Goal: Complete application form

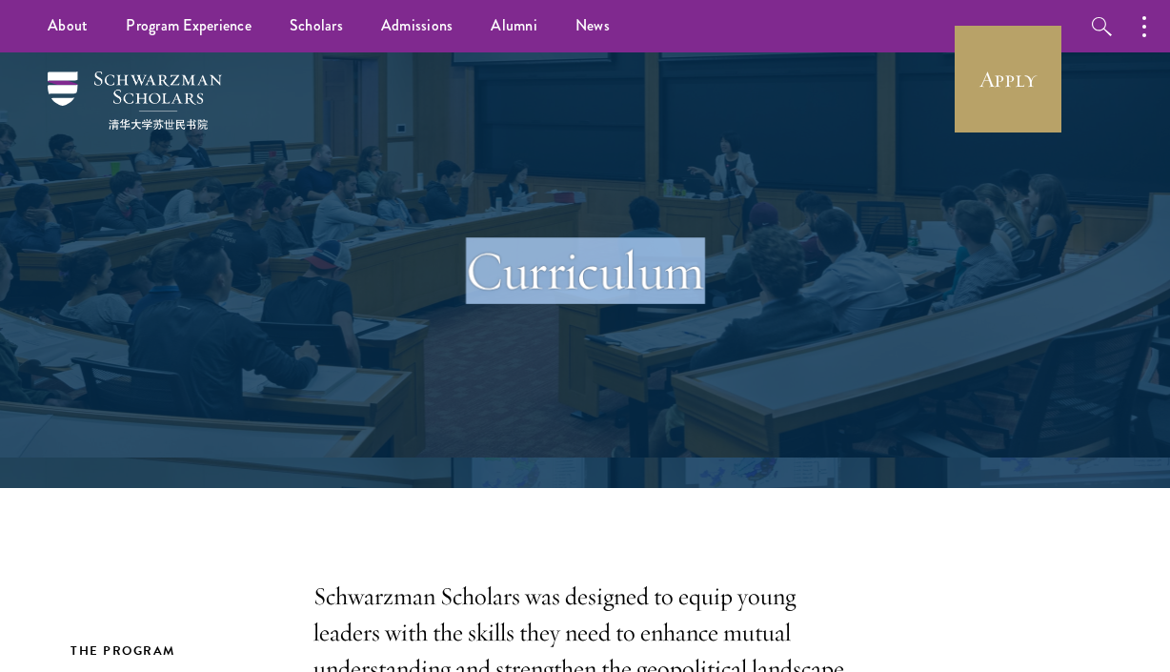
drag, startPoint x: 689, startPoint y: 298, endPoint x: 478, endPoint y: 295, distance: 210.6
click at [478, 295] on h1 "Curriculum" at bounding box center [584, 270] width 657 height 67
click at [480, 270] on h1 "Curriculum" at bounding box center [584, 270] width 657 height 67
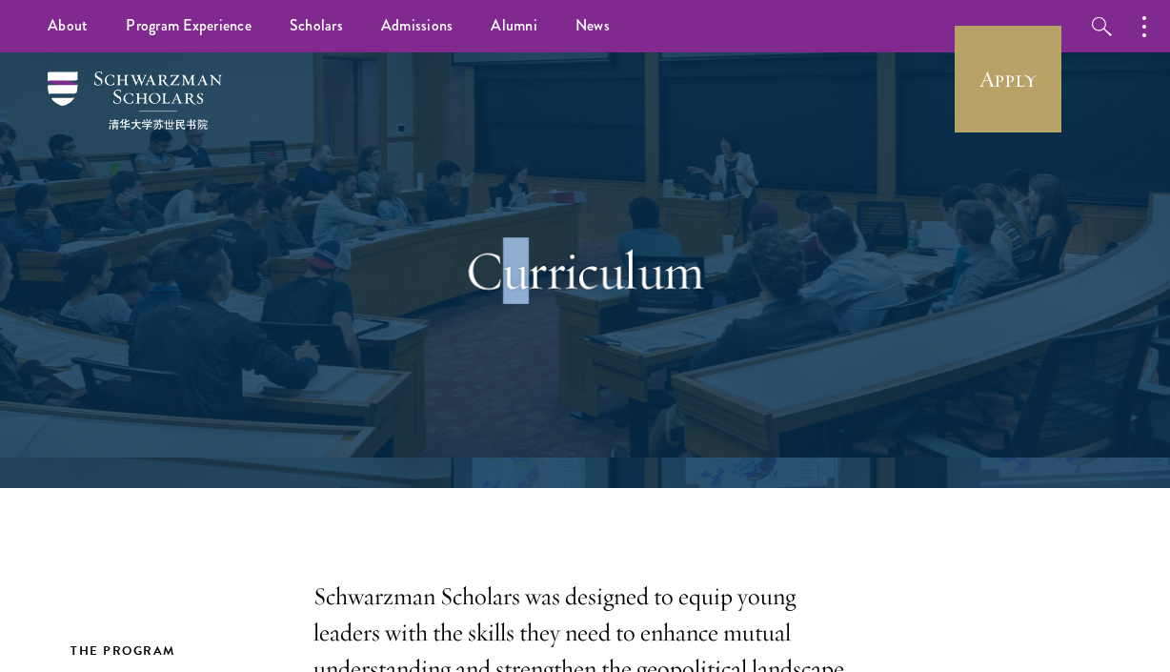
drag, startPoint x: 494, startPoint y: 275, endPoint x: 519, endPoint y: 283, distance: 25.9
click at [519, 283] on h1 "Curriculum" at bounding box center [584, 270] width 657 height 67
drag, startPoint x: 525, startPoint y: 284, endPoint x: 541, endPoint y: 287, distance: 16.4
click at [541, 287] on h1 "Curriculum" at bounding box center [584, 270] width 657 height 67
drag, startPoint x: 542, startPoint y: 287, endPoint x: 605, endPoint y: 287, distance: 62.9
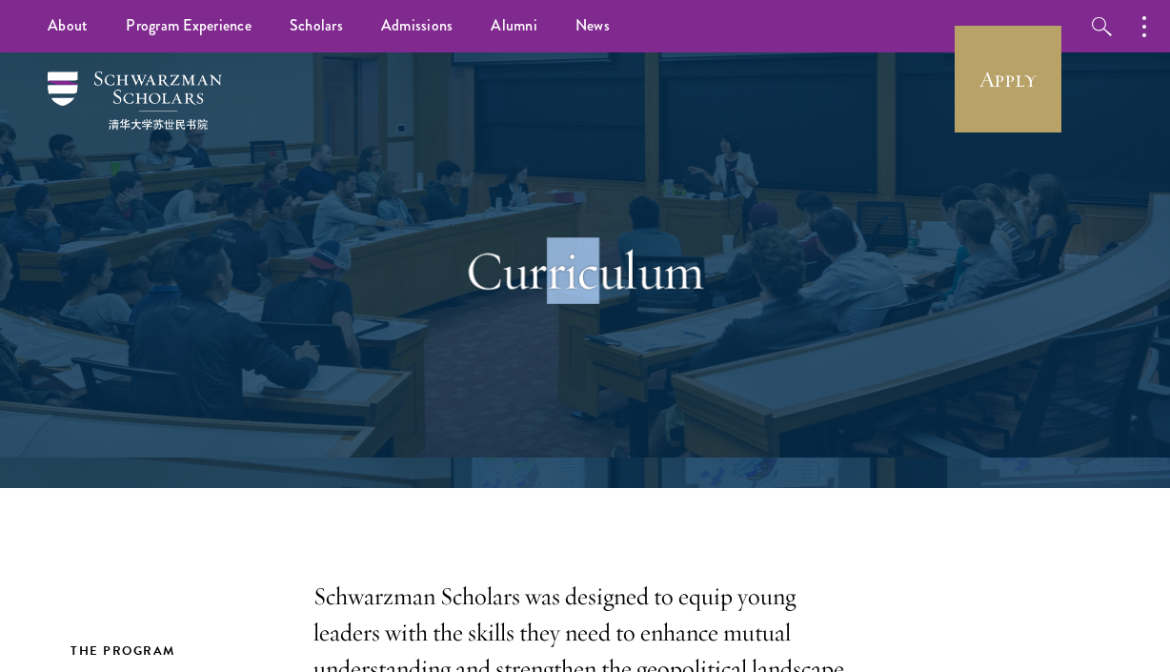
click at [605, 287] on h1 "Curriculum" at bounding box center [584, 270] width 657 height 67
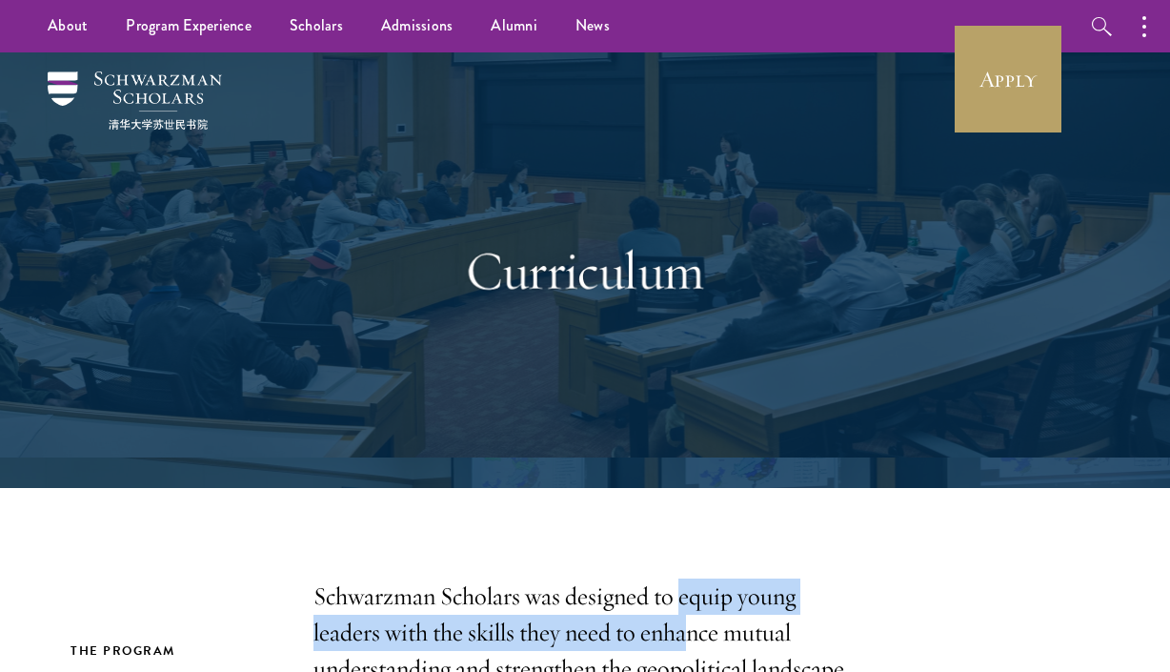
drag, startPoint x: 678, startPoint y: 601, endPoint x: 687, endPoint y: 613, distance: 14.3
click at [687, 613] on p "Schwarzman Scholars was designed to equip young leaders with the skills they ne…" at bounding box center [584, 650] width 543 height 145
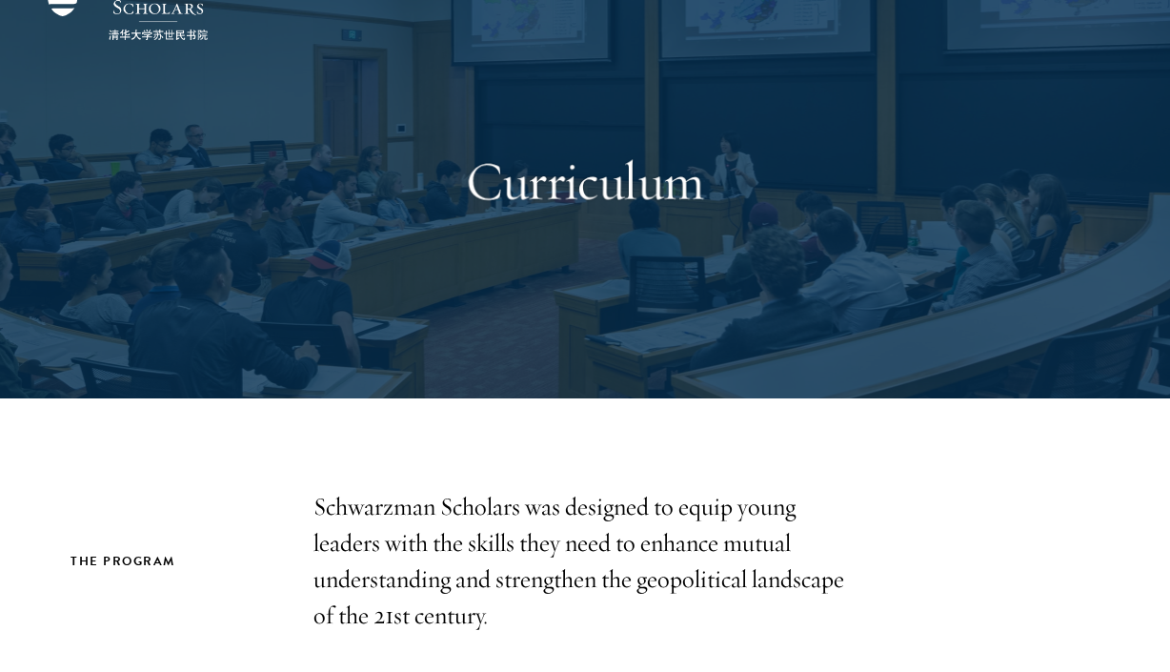
scroll to position [118, 0]
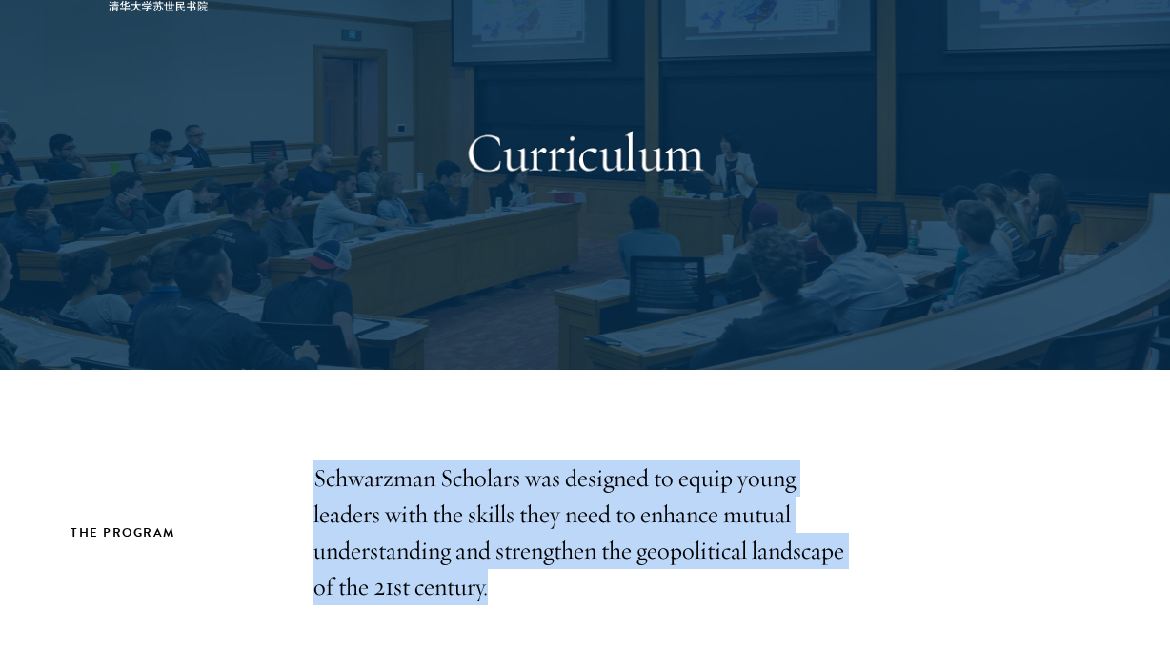
drag, startPoint x: 502, startPoint y: 573, endPoint x: 306, endPoint y: 474, distance: 219.4
click at [306, 474] on div "The Program Schwarzman Scholars was designed to equip young leaders with the sk…" at bounding box center [585, 532] width 1029 height 145
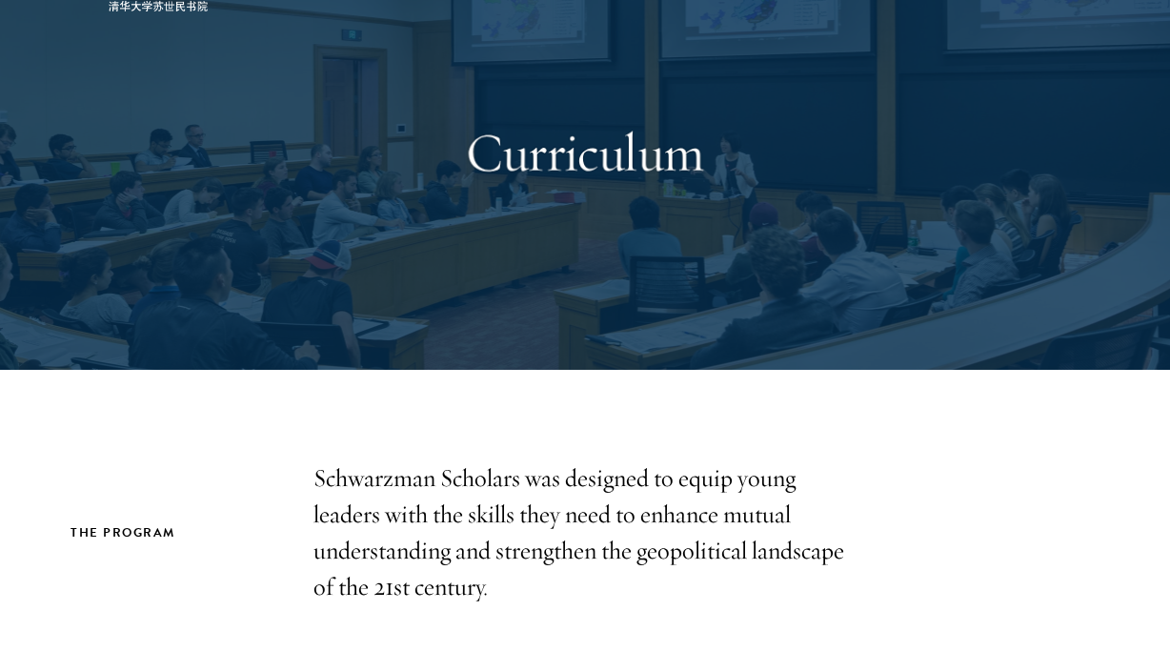
drag, startPoint x: 337, startPoint y: 517, endPoint x: 332, endPoint y: 495, distance: 22.6
click at [337, 526] on p "Schwarzman Scholars was designed to equip young leaders with the skills they ne…" at bounding box center [584, 532] width 543 height 145
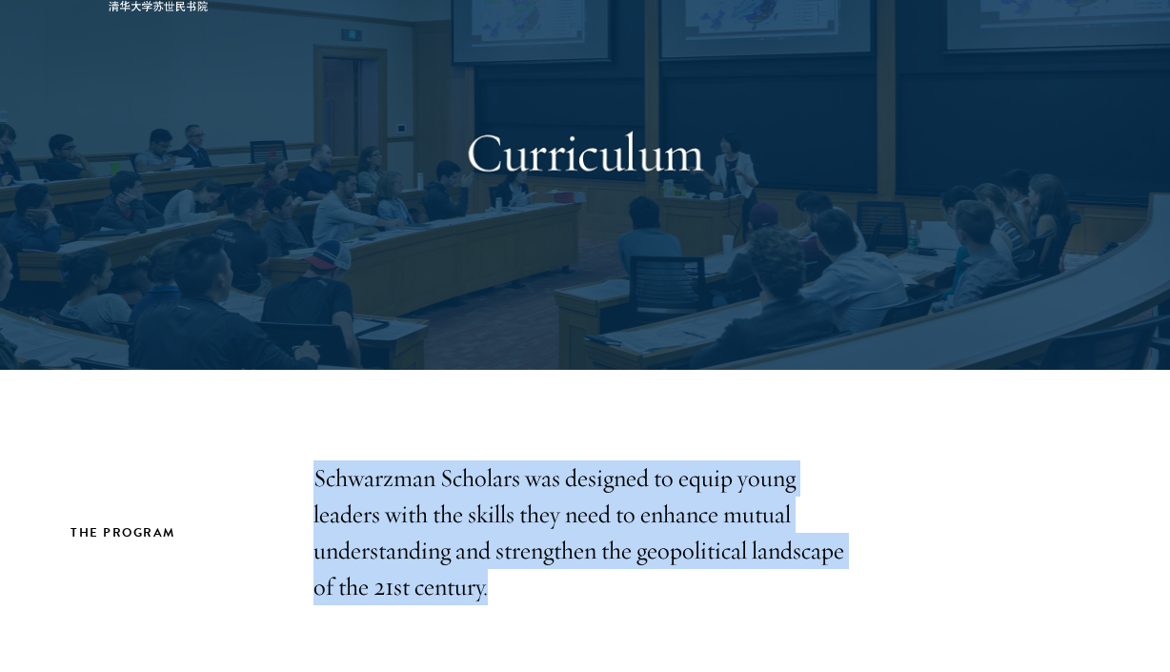
drag, startPoint x: 311, startPoint y: 474, endPoint x: 489, endPoint y: 599, distance: 218.1
click at [489, 599] on div "The Program Schwarzman Scholars was designed to equip young leaders with the sk…" at bounding box center [585, 532] width 1029 height 145
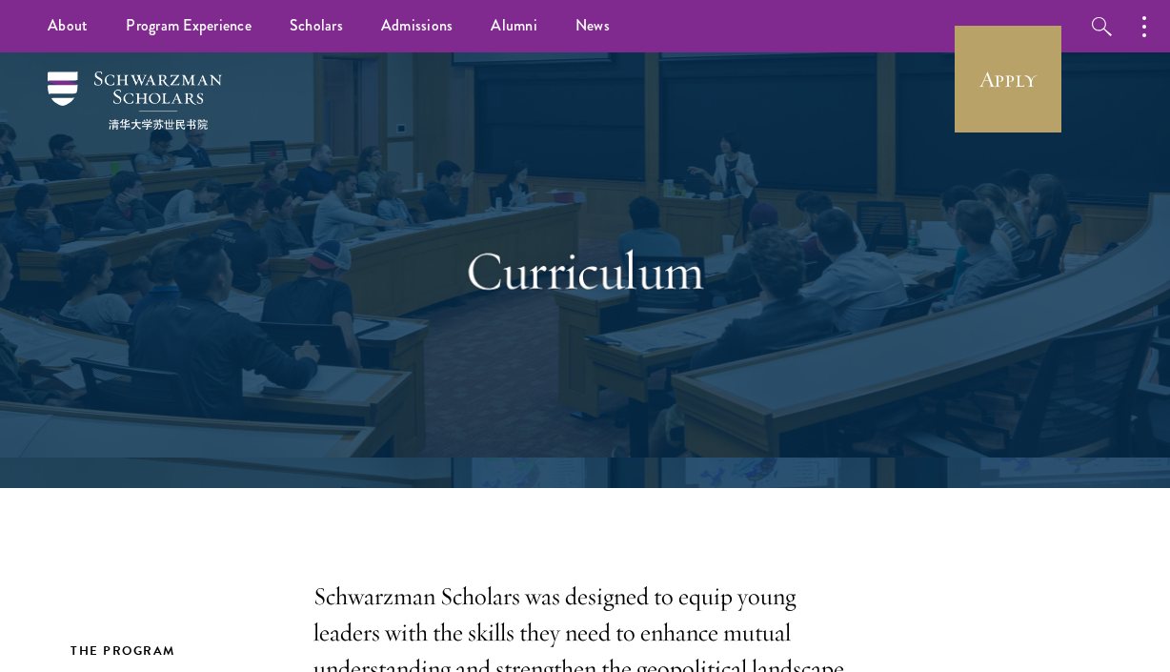
scroll to position [0, 0]
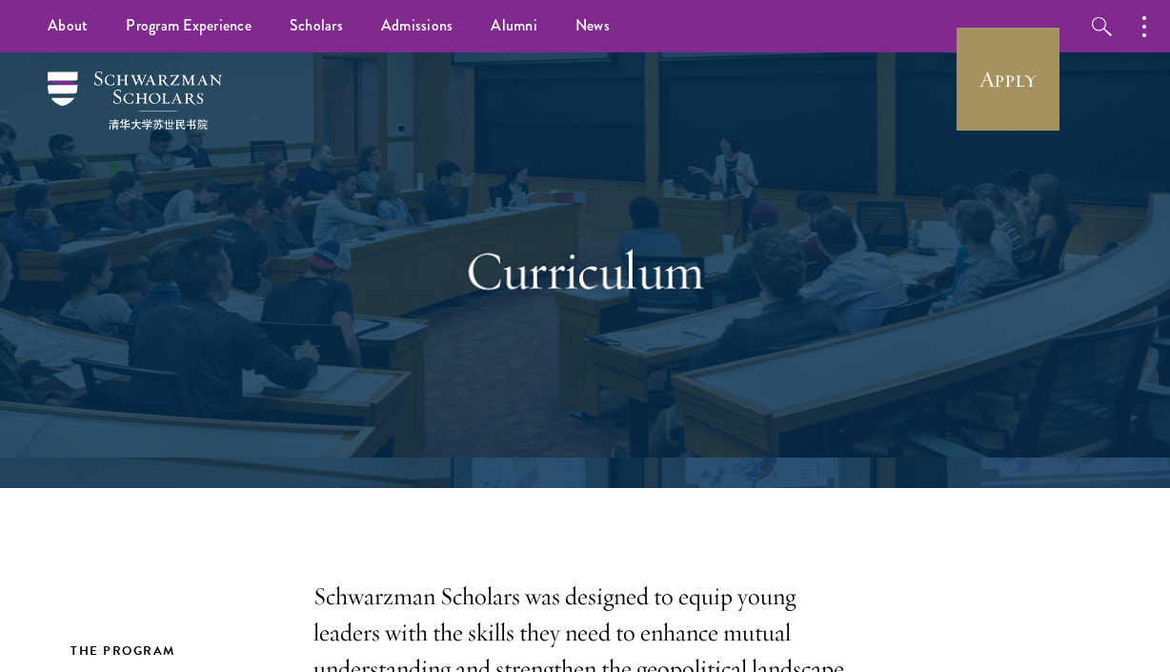
click at [1018, 76] on link "Apply" at bounding box center [1008, 79] width 107 height 107
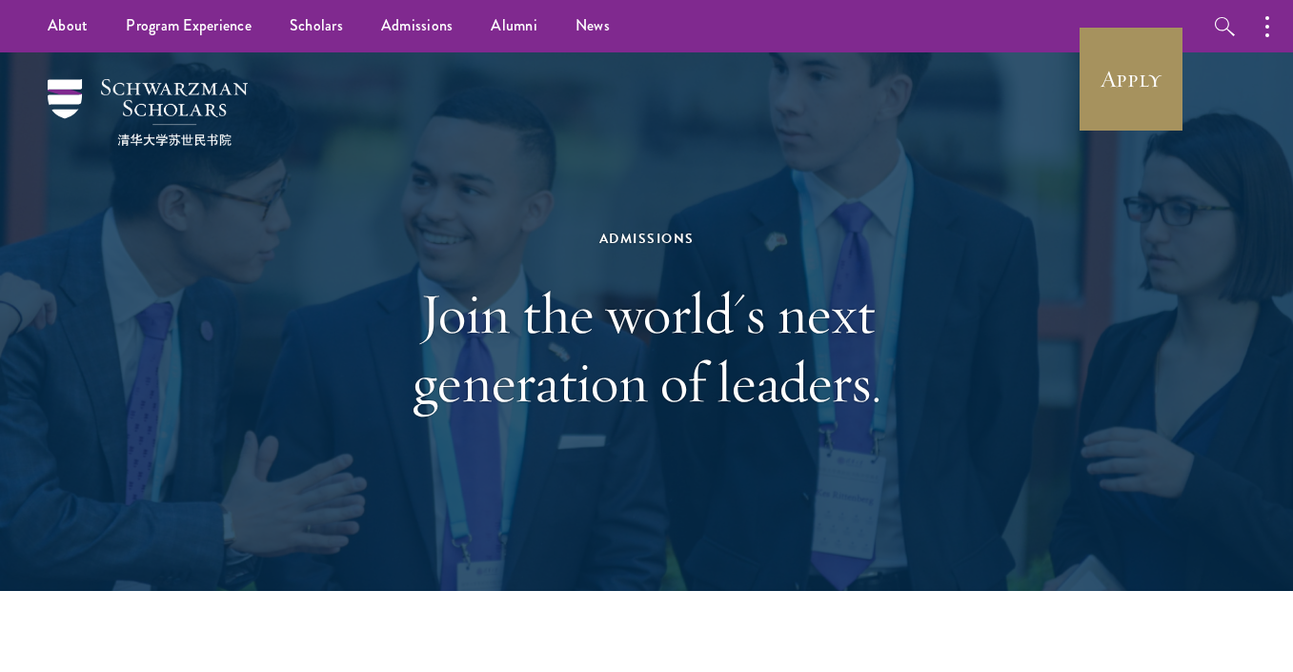
click at [1146, 85] on link "Apply" at bounding box center [1131, 79] width 107 height 107
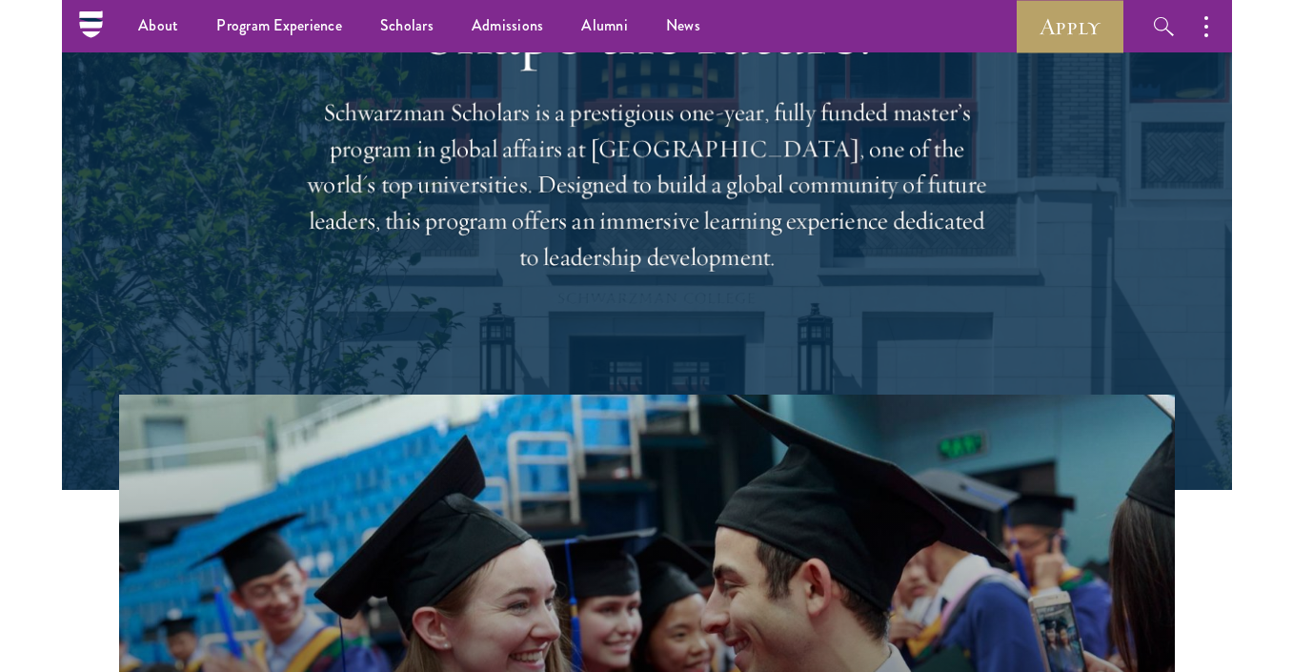
scroll to position [159, 0]
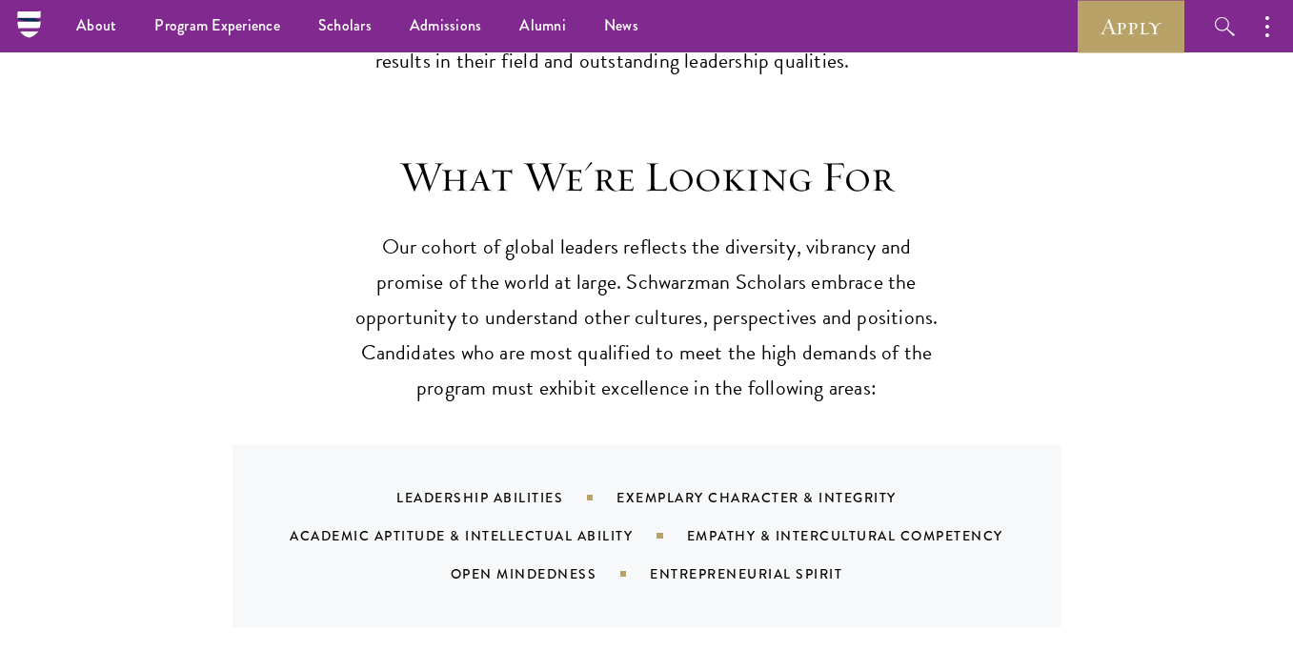
scroll to position [1679, 0]
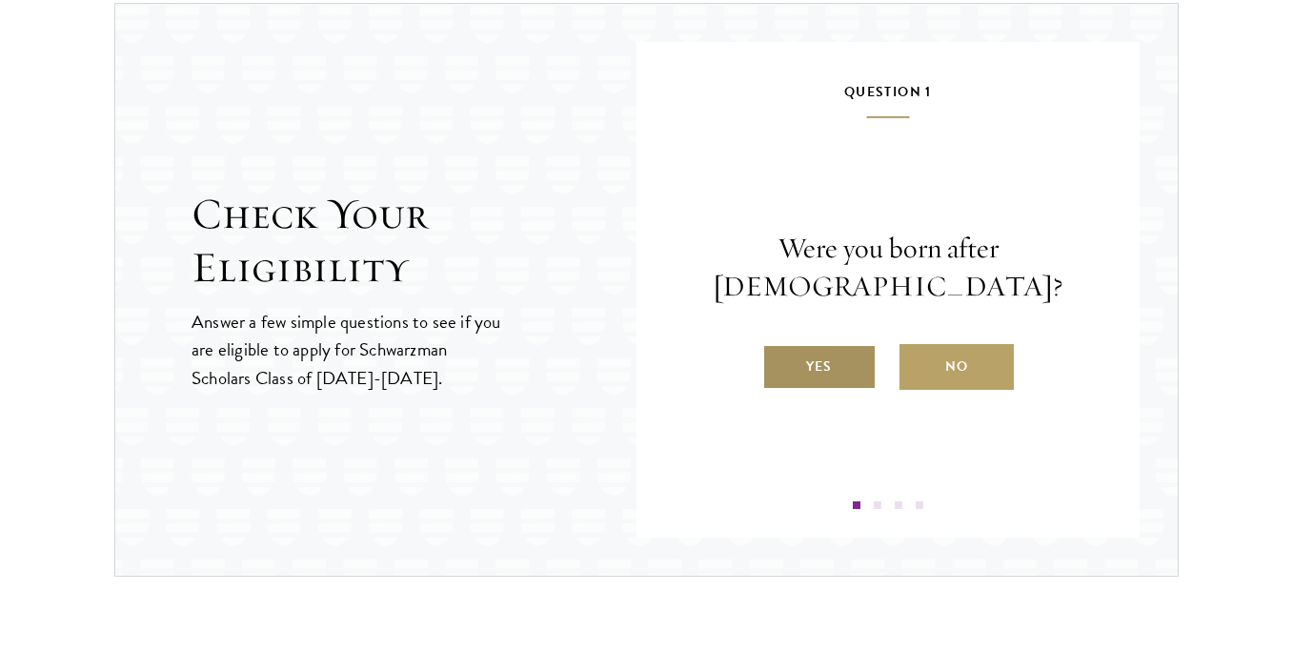
click at [822, 369] on label "Yes" at bounding box center [819, 367] width 114 height 46
click at [779, 363] on input "Yes" at bounding box center [770, 354] width 17 height 17
click at [815, 383] on label "Yes" at bounding box center [819, 367] width 114 height 46
click at [779, 363] on input "Yes" at bounding box center [770, 354] width 17 height 17
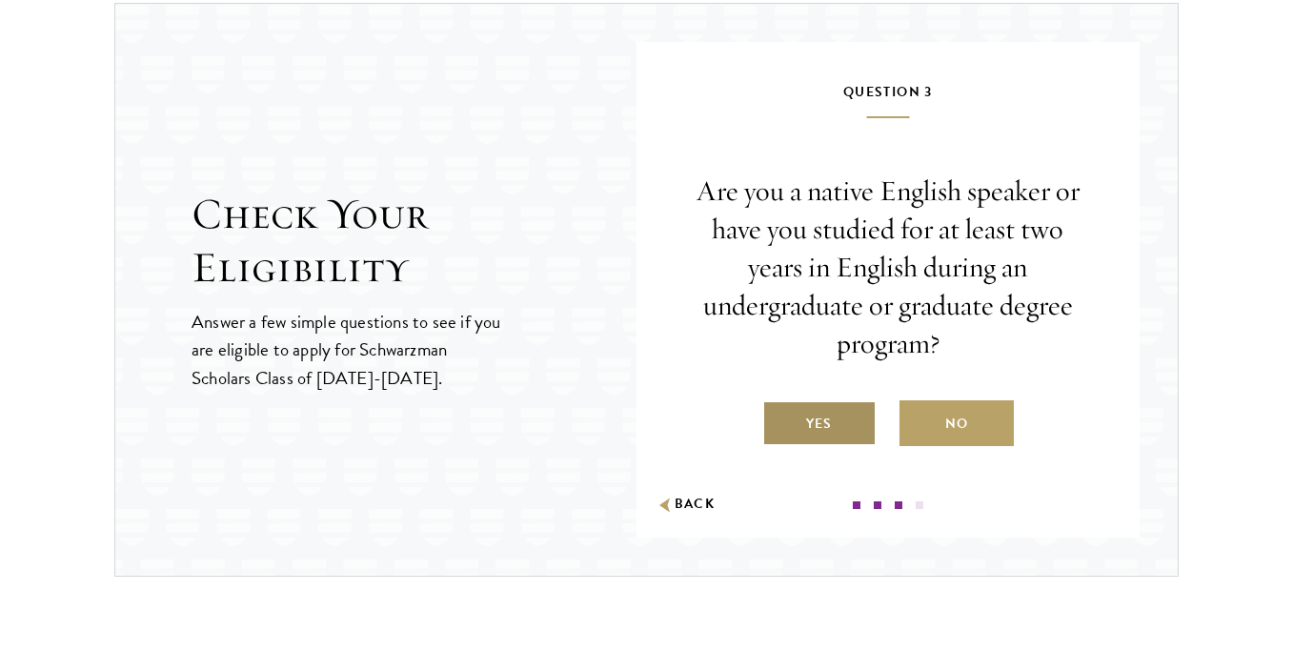
click at [816, 418] on label "Yes" at bounding box center [819, 423] width 114 height 46
click at [779, 418] on input "Yes" at bounding box center [770, 411] width 17 height 17
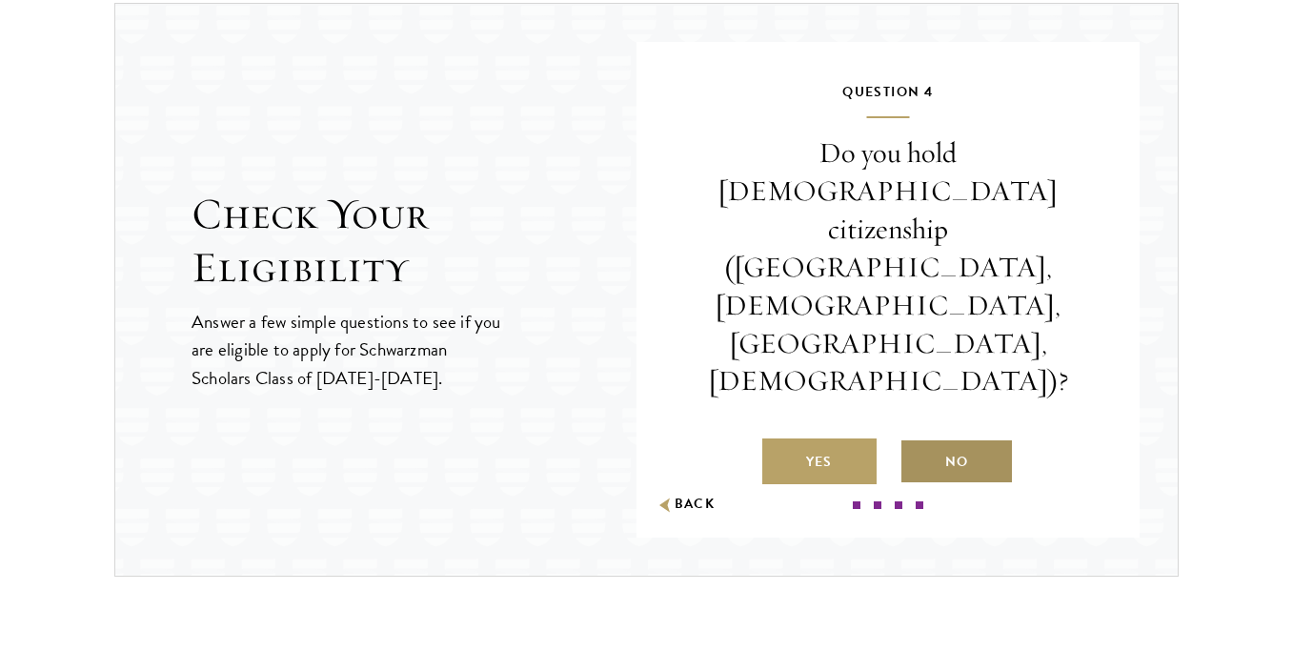
click at [960, 438] on label "No" at bounding box center [956, 461] width 114 height 46
click at [917, 441] on input "No" at bounding box center [907, 449] width 17 height 17
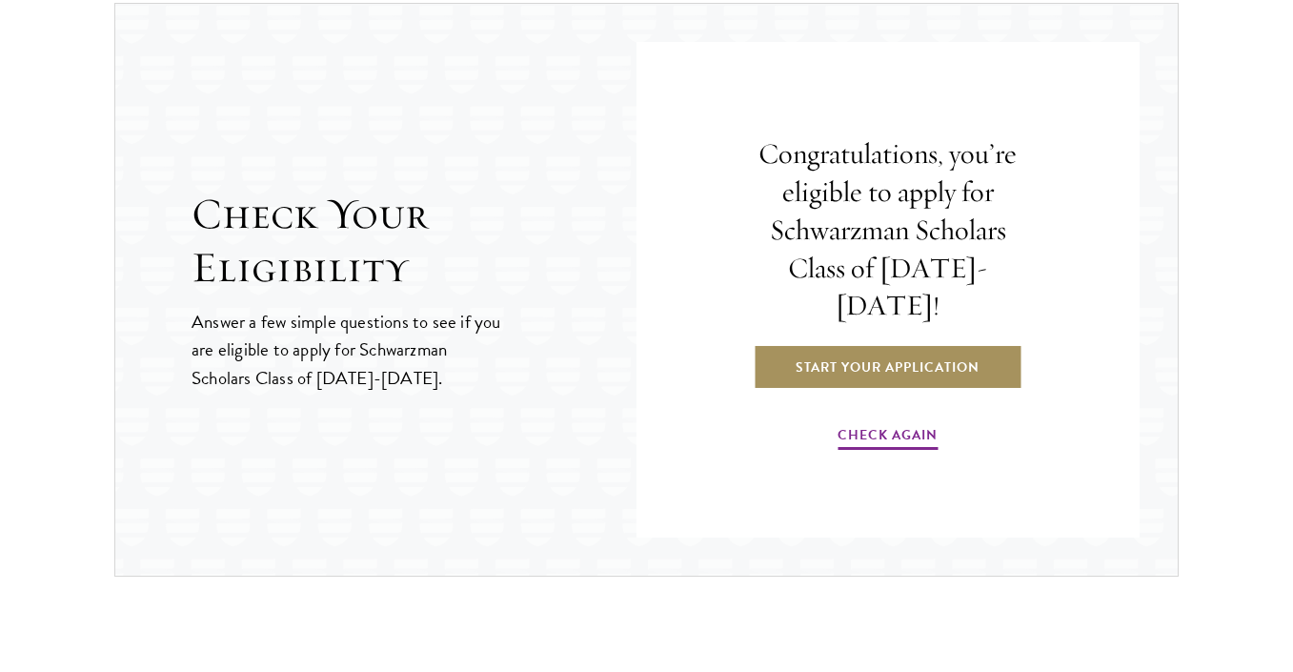
click at [917, 345] on link "Start Your Application" at bounding box center [888, 367] width 270 height 46
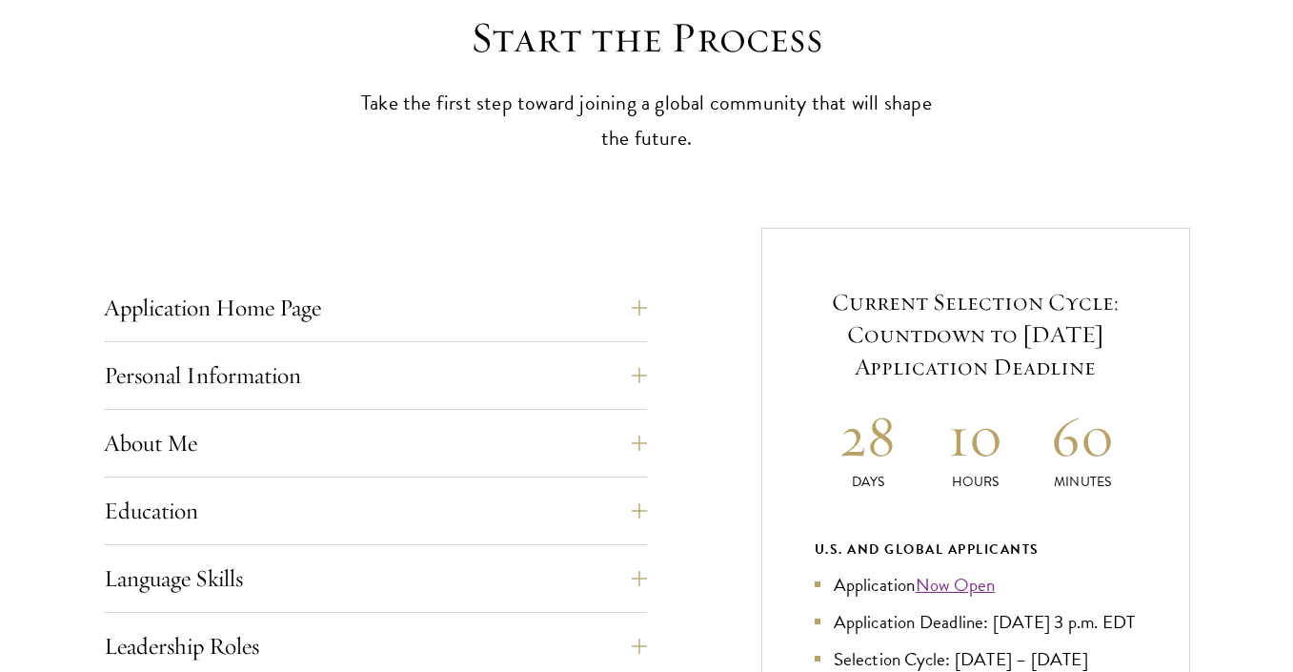
scroll to position [581, 0]
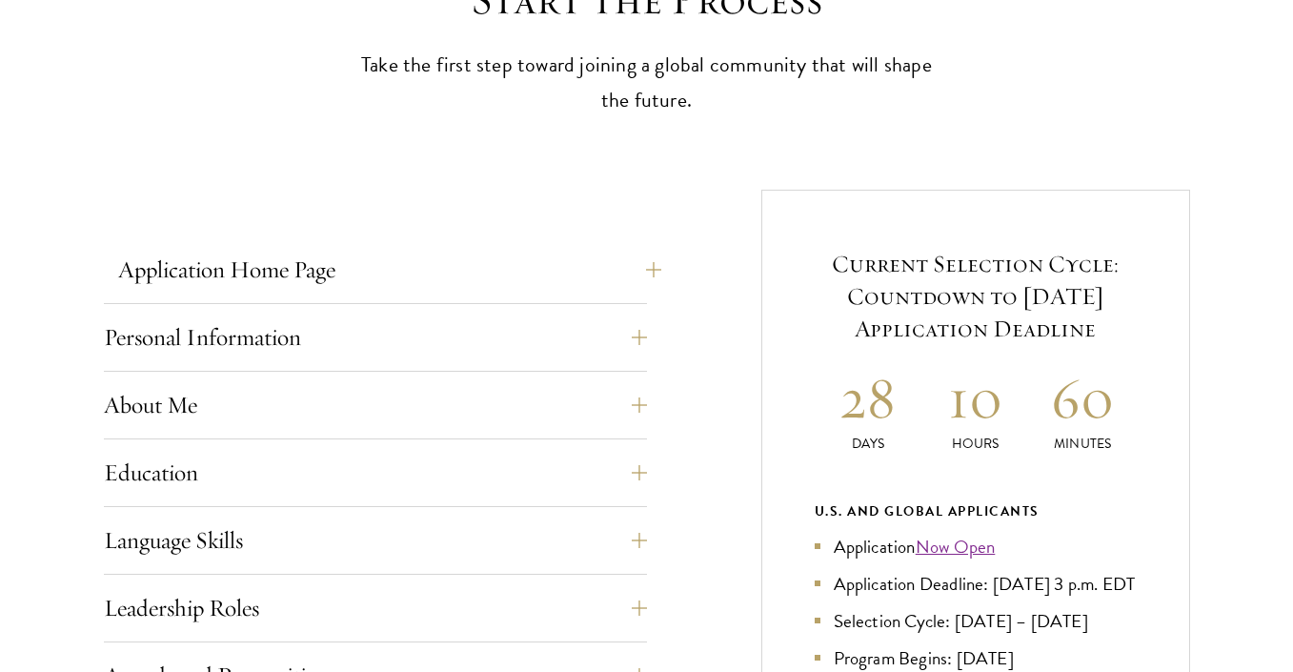
click at [642, 270] on button "Application Home Page" at bounding box center [389, 270] width 543 height 46
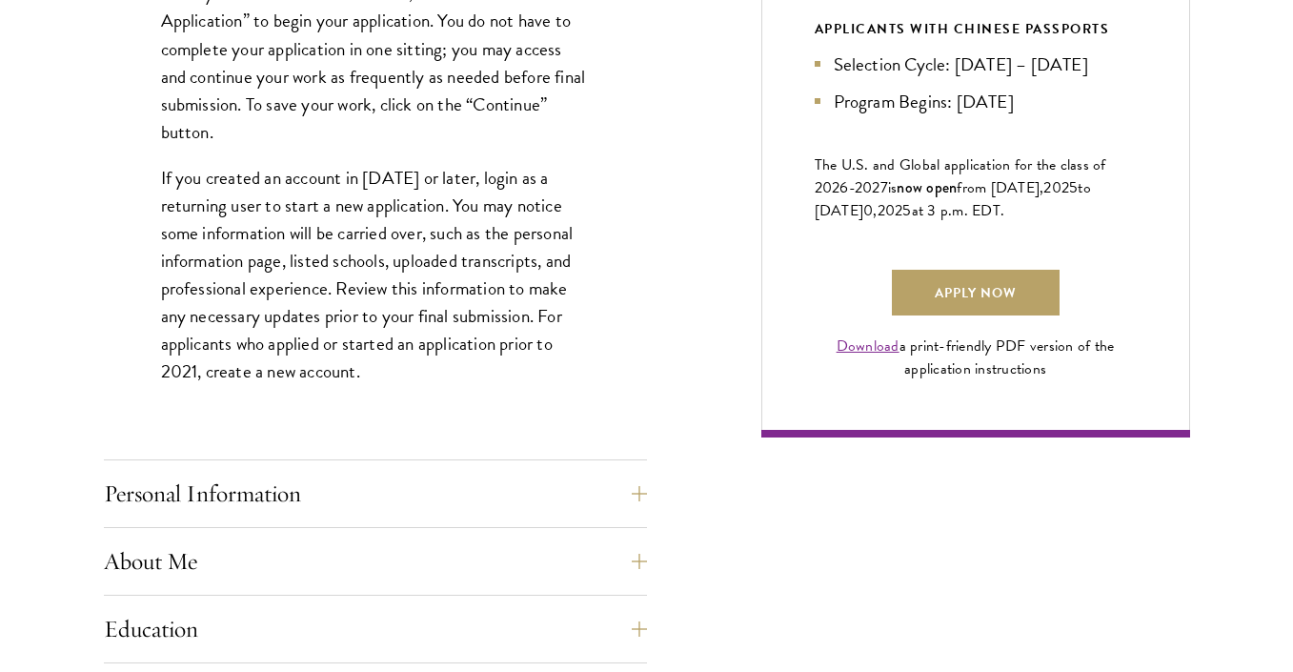
scroll to position [1460, 0]
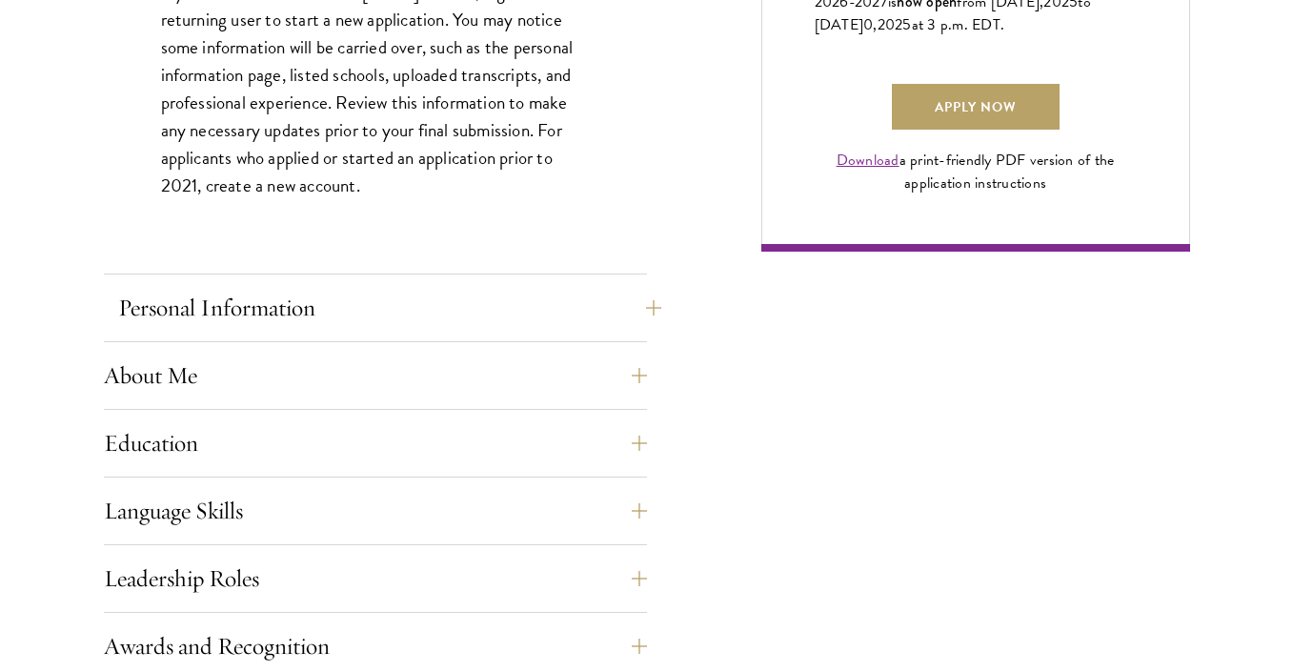
click at [562, 290] on button "Personal Information" at bounding box center [389, 308] width 543 height 46
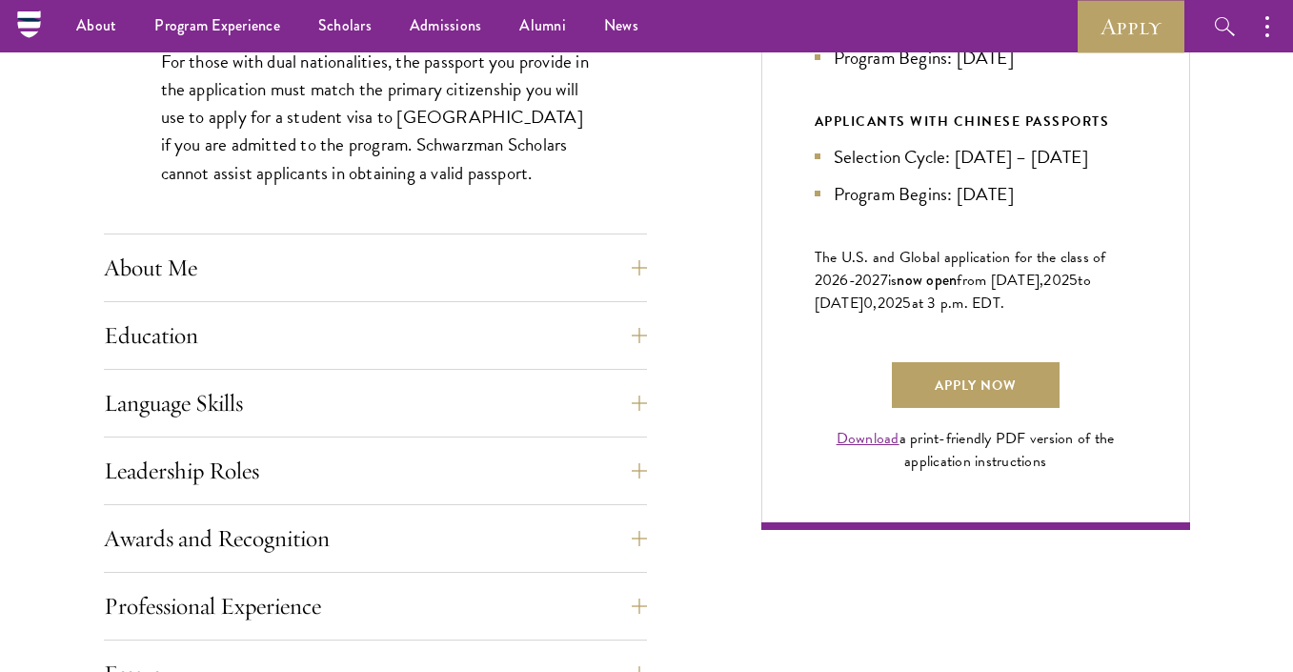
scroll to position [1178, 0]
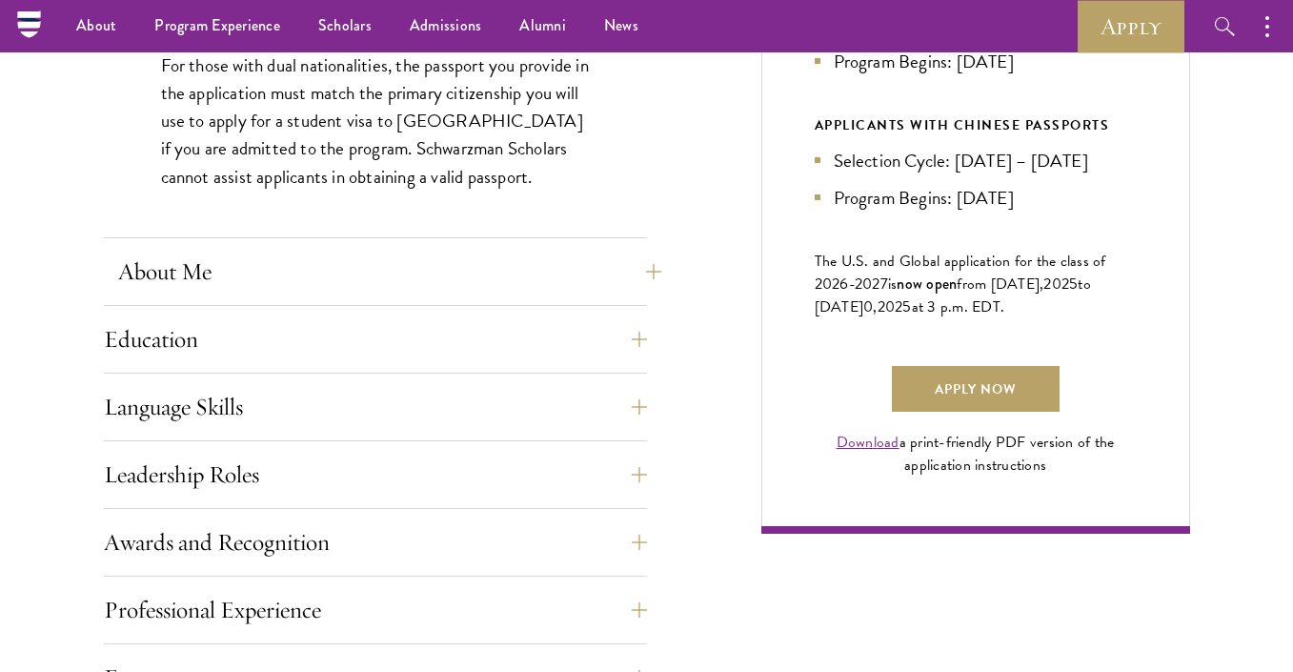
click at [651, 258] on button "About Me" at bounding box center [389, 272] width 543 height 46
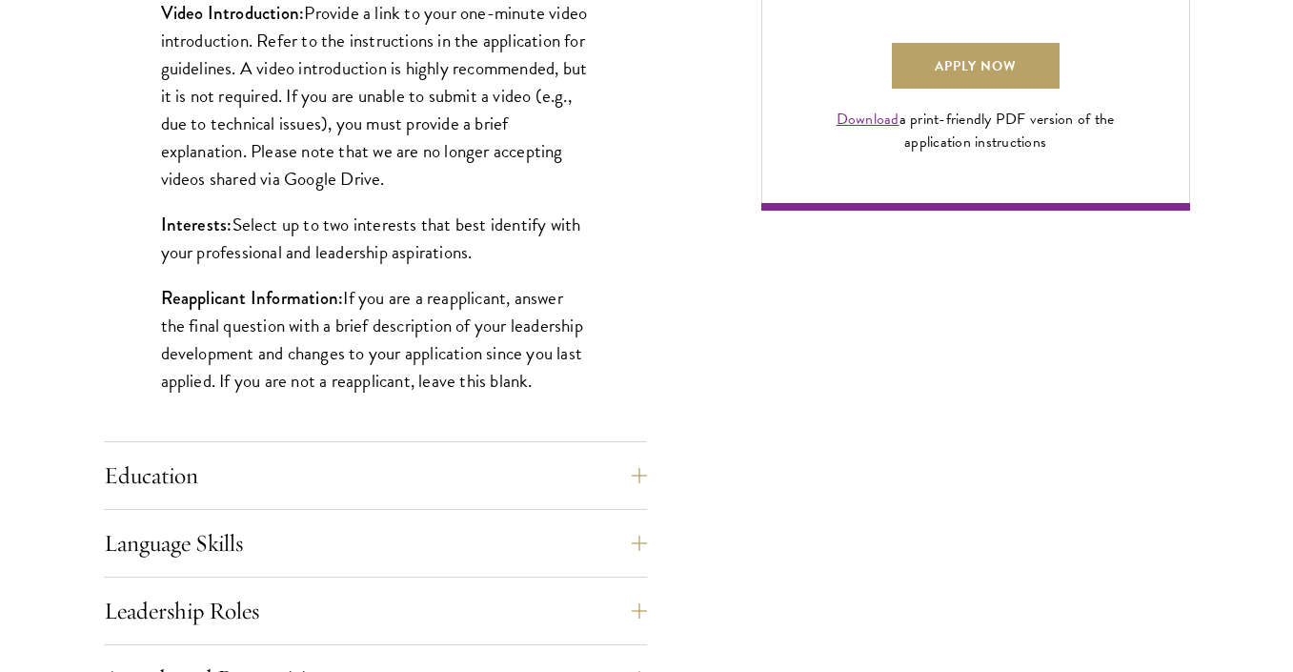
scroll to position [1515, 0]
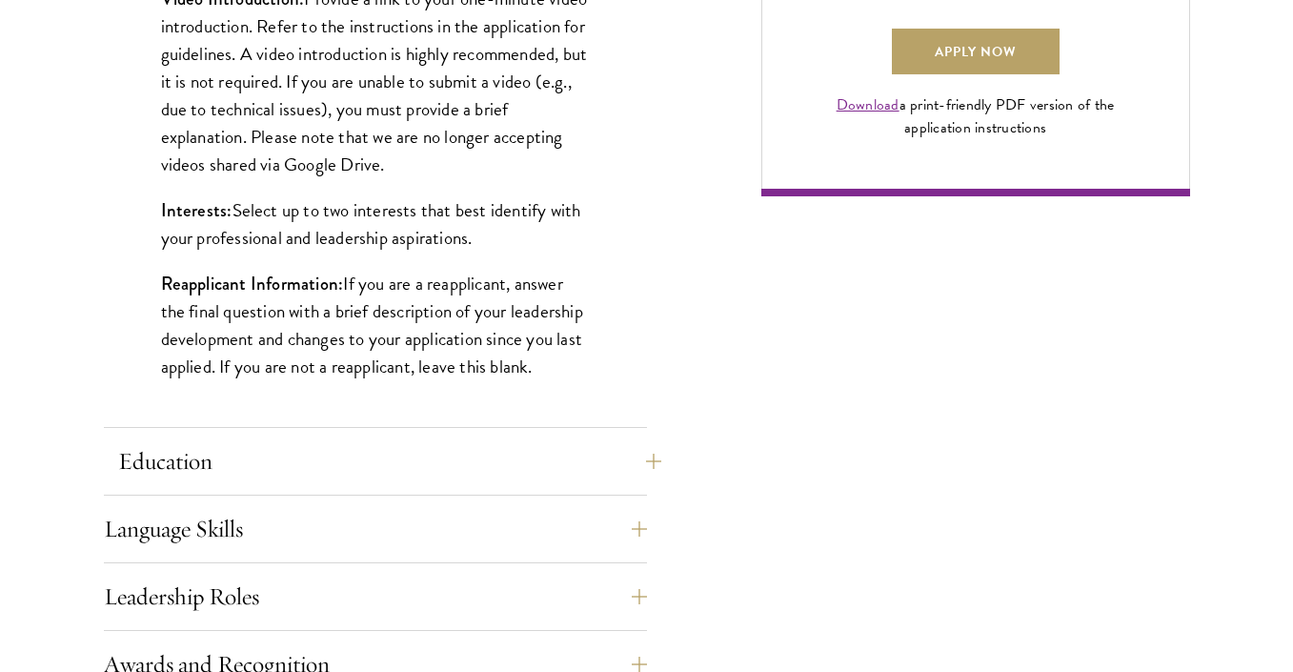
click at [527, 453] on button "Education" at bounding box center [389, 461] width 543 height 46
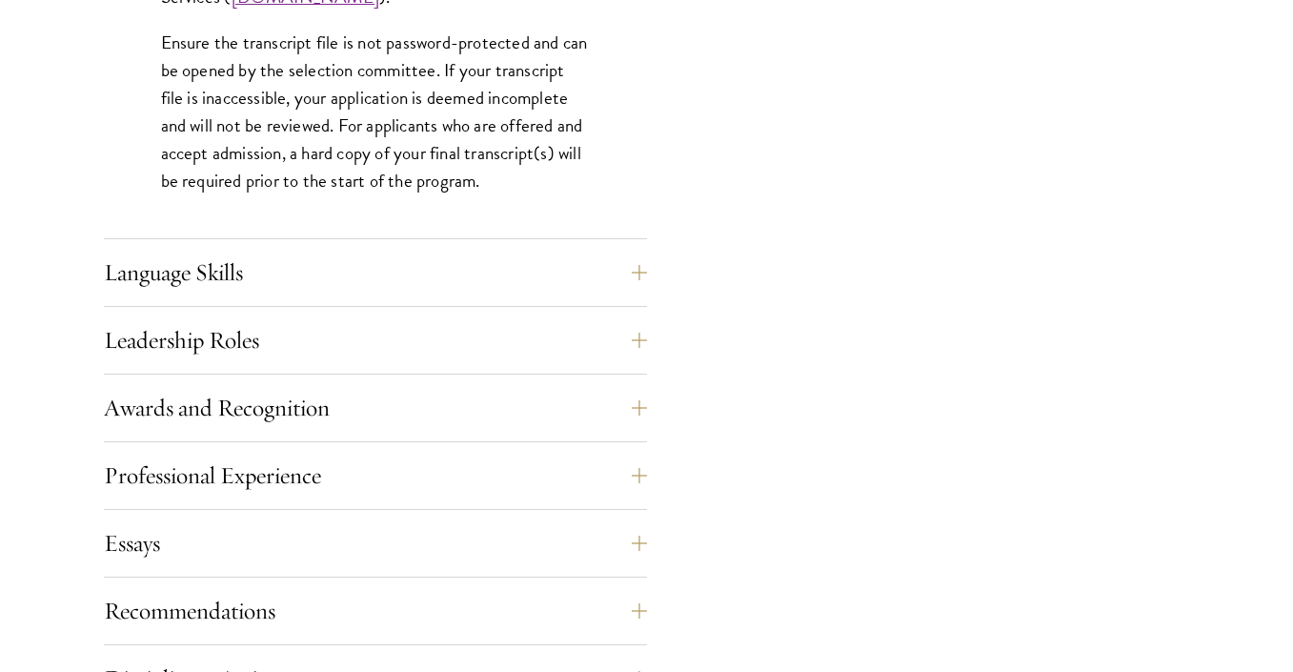
scroll to position [3102, 0]
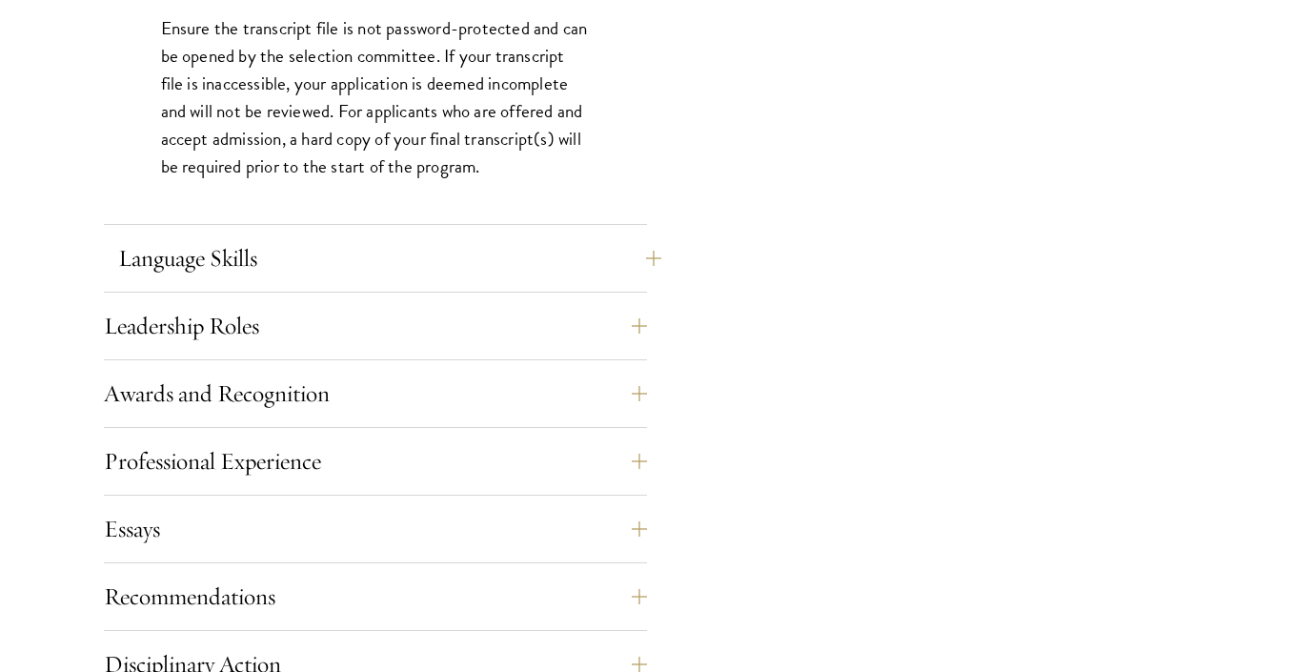
click at [494, 267] on button "Language Skills" at bounding box center [389, 258] width 543 height 46
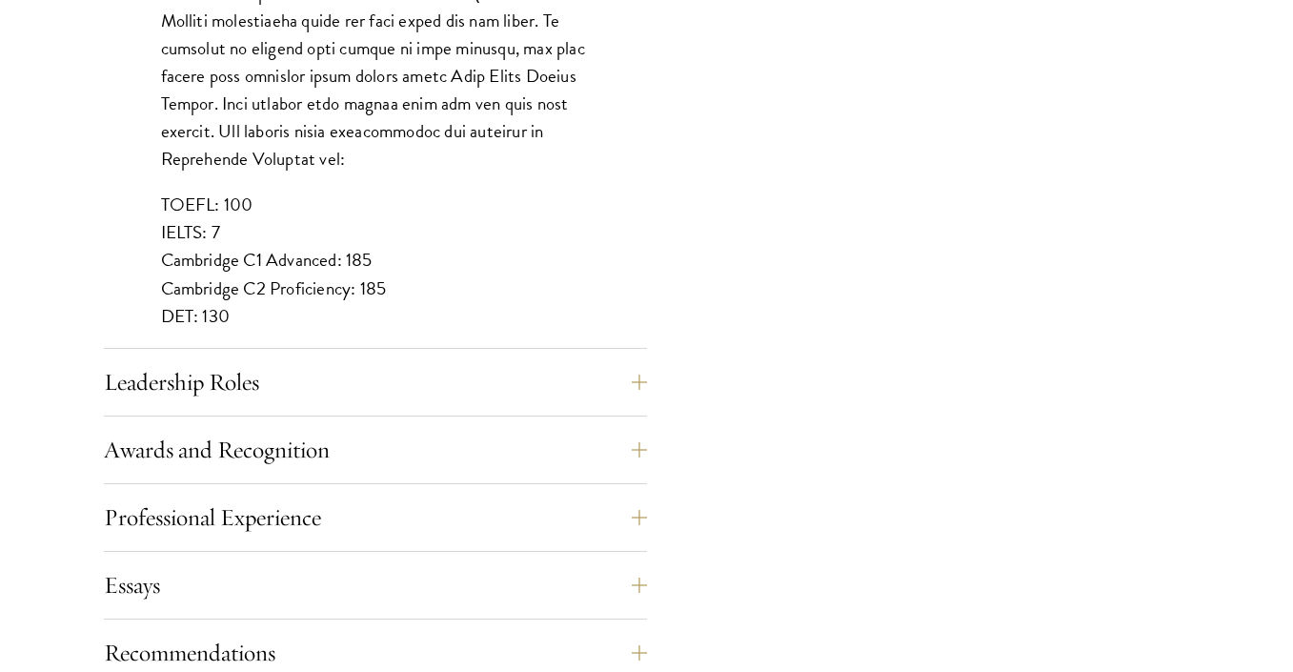
scroll to position [1811, 0]
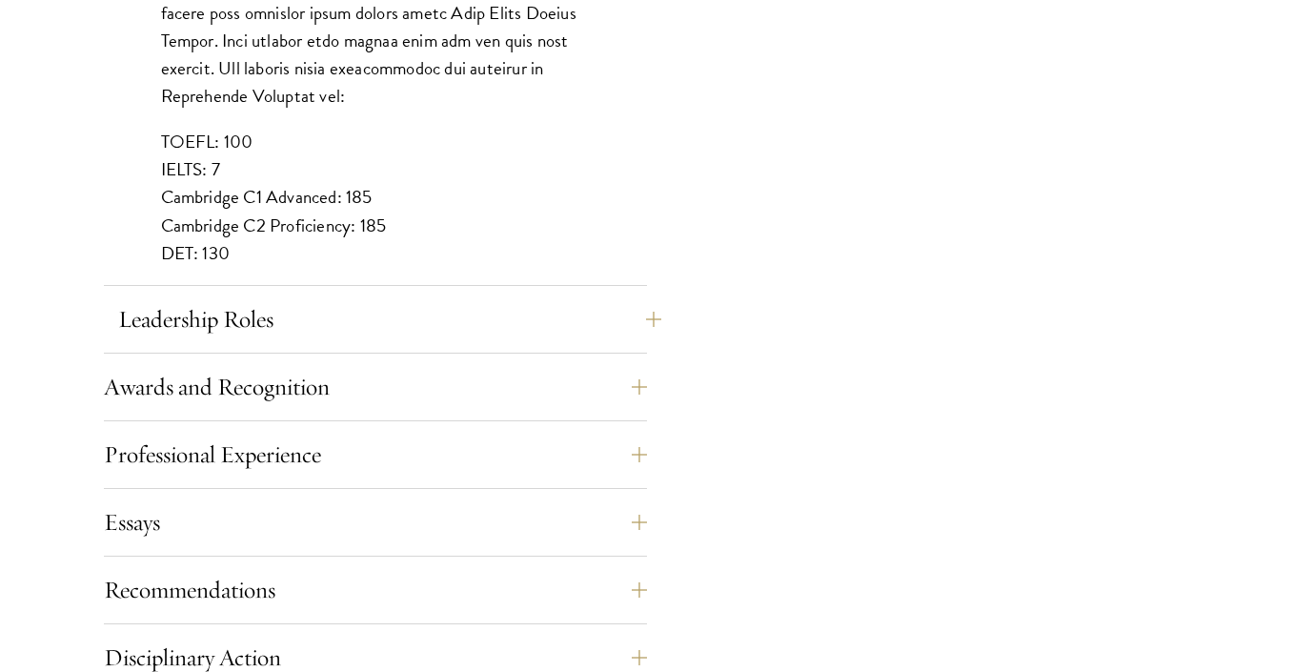
click at [310, 333] on button "Leadership Roles" at bounding box center [389, 319] width 543 height 46
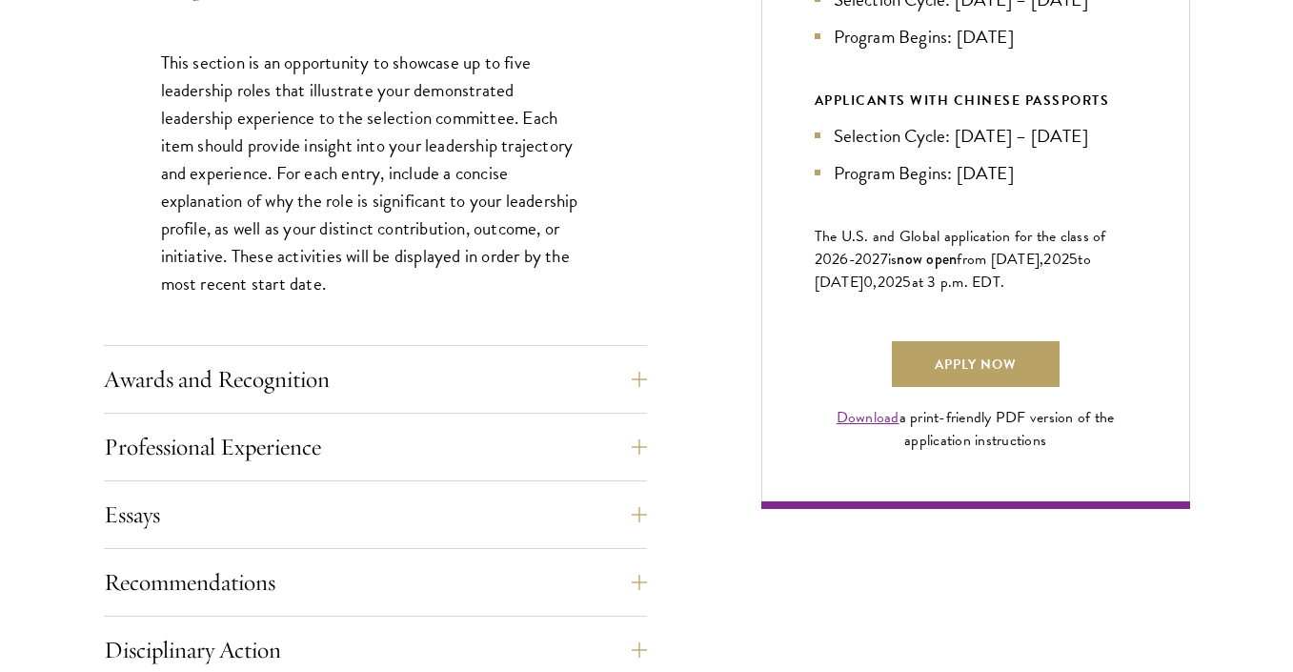
scroll to position [1350, 0]
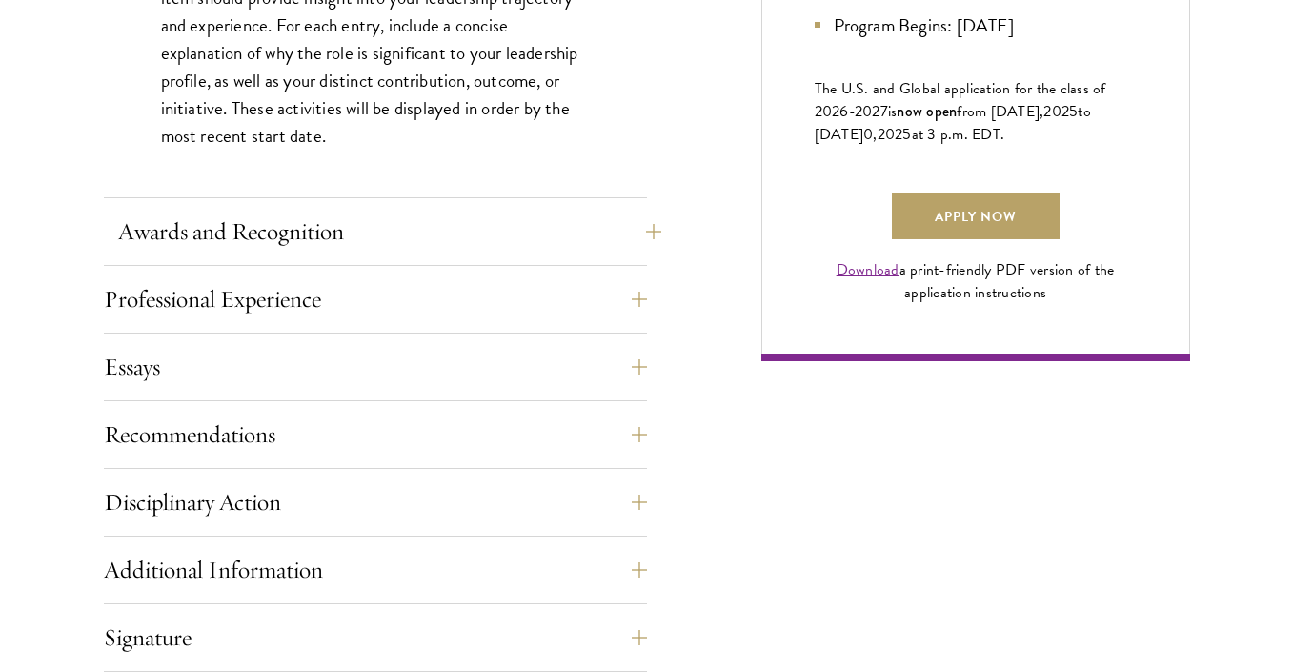
click at [310, 224] on button "Awards and Recognition" at bounding box center [389, 232] width 543 height 46
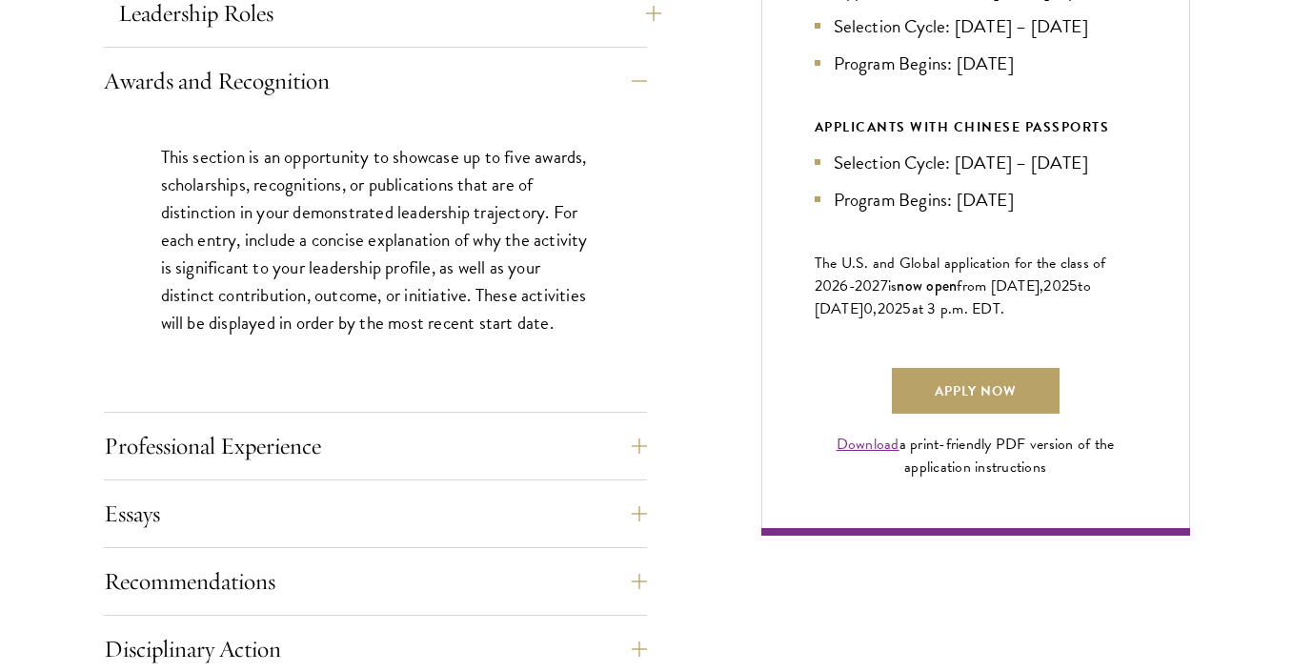
scroll to position [1295, 0]
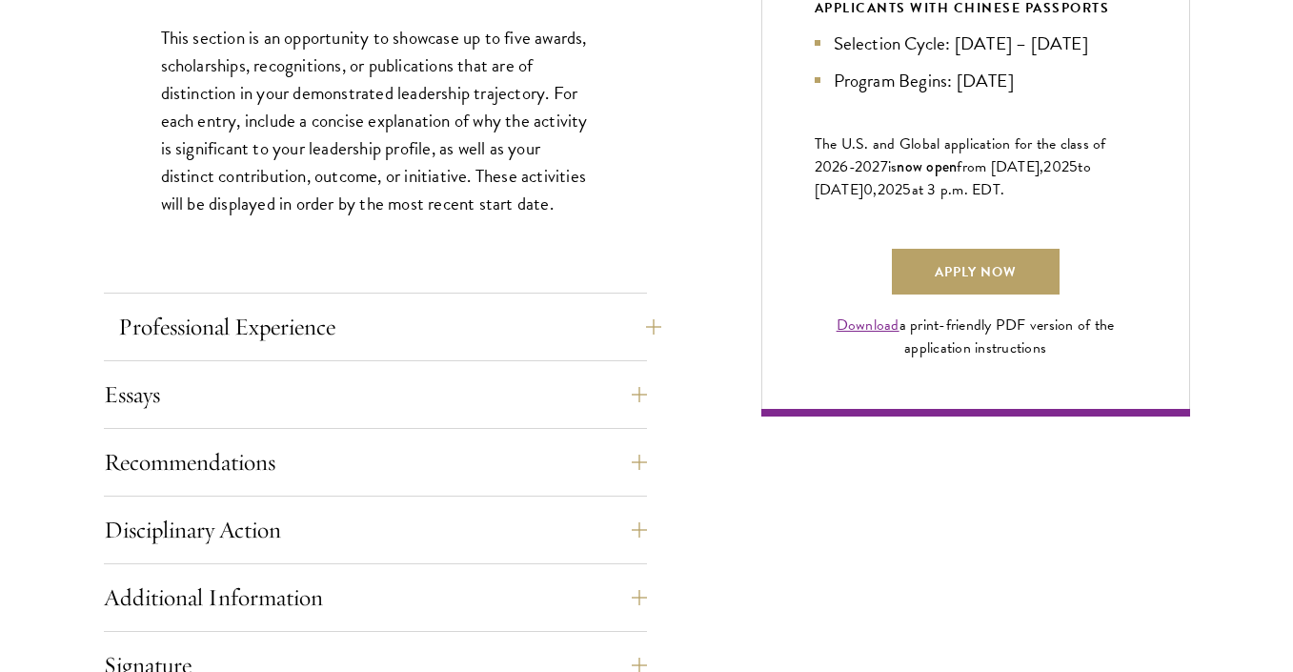
click at [327, 329] on button "Professional Experience" at bounding box center [389, 327] width 543 height 46
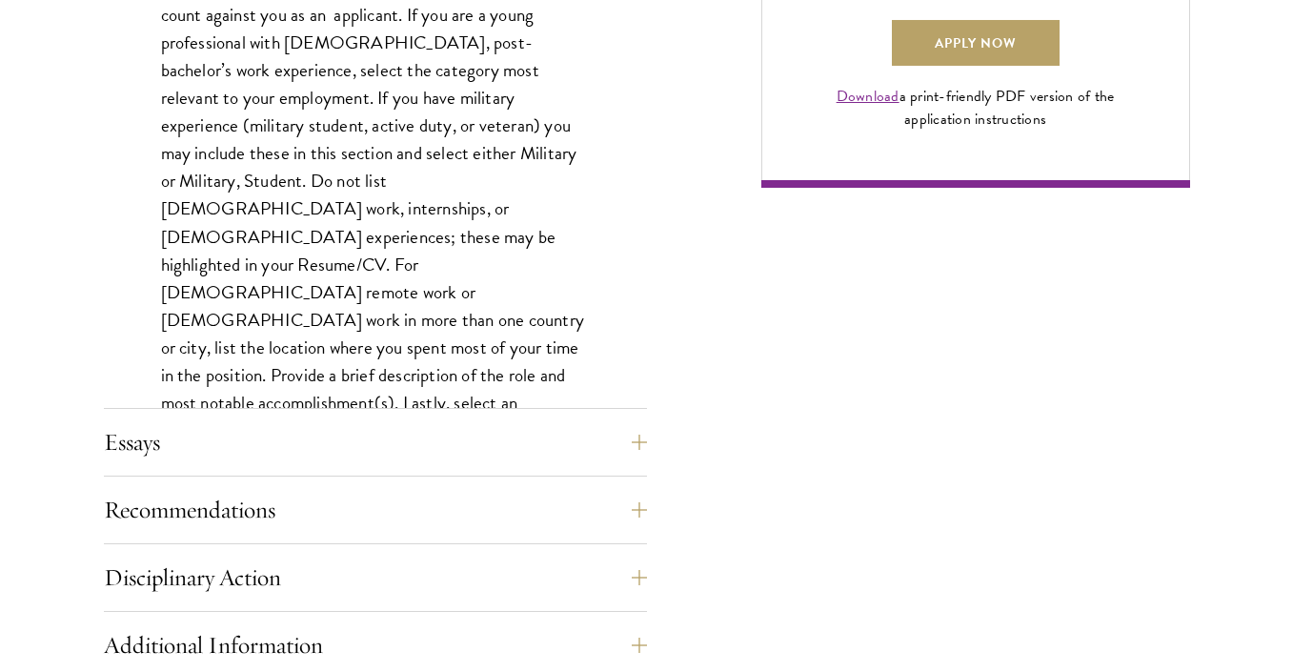
scroll to position [1527, 0]
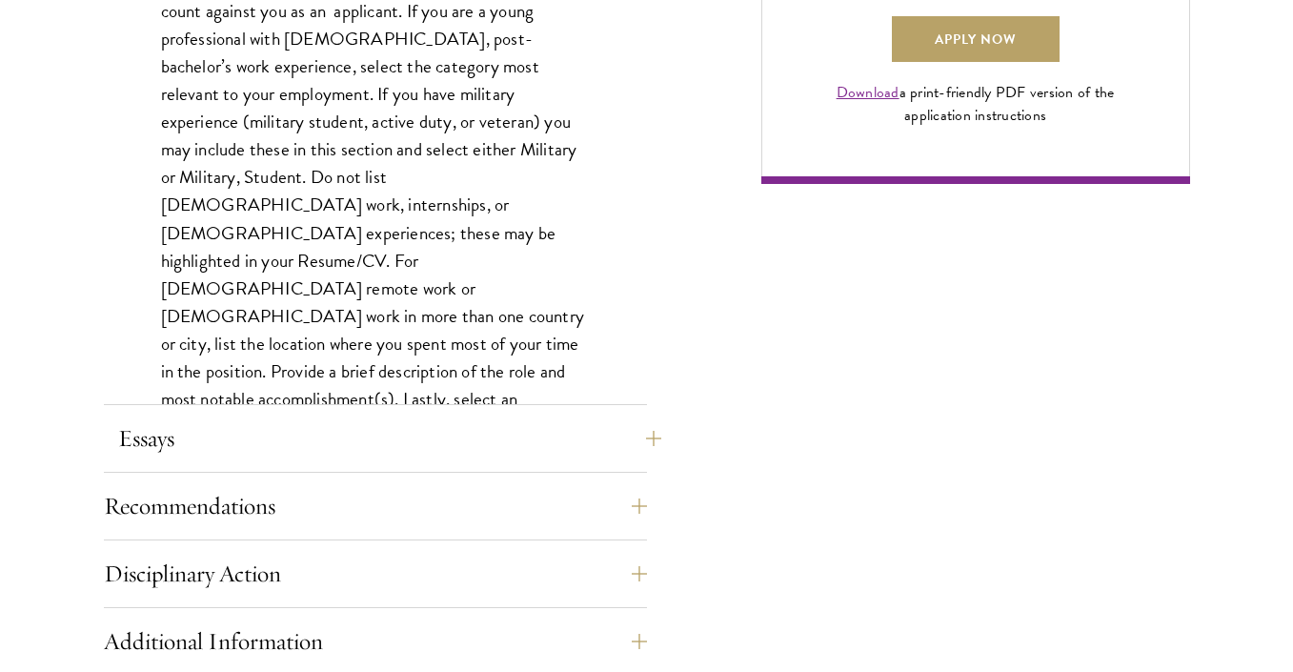
click at [201, 420] on button "Essays" at bounding box center [389, 438] width 543 height 46
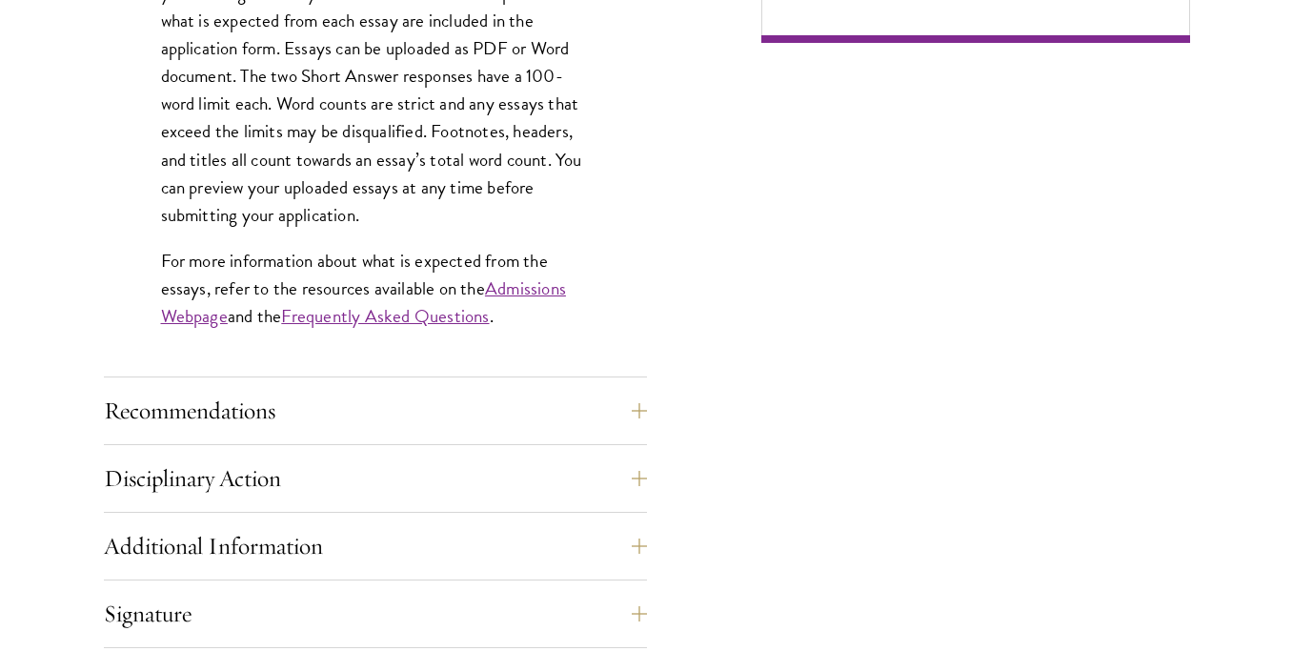
scroll to position [1671, 0]
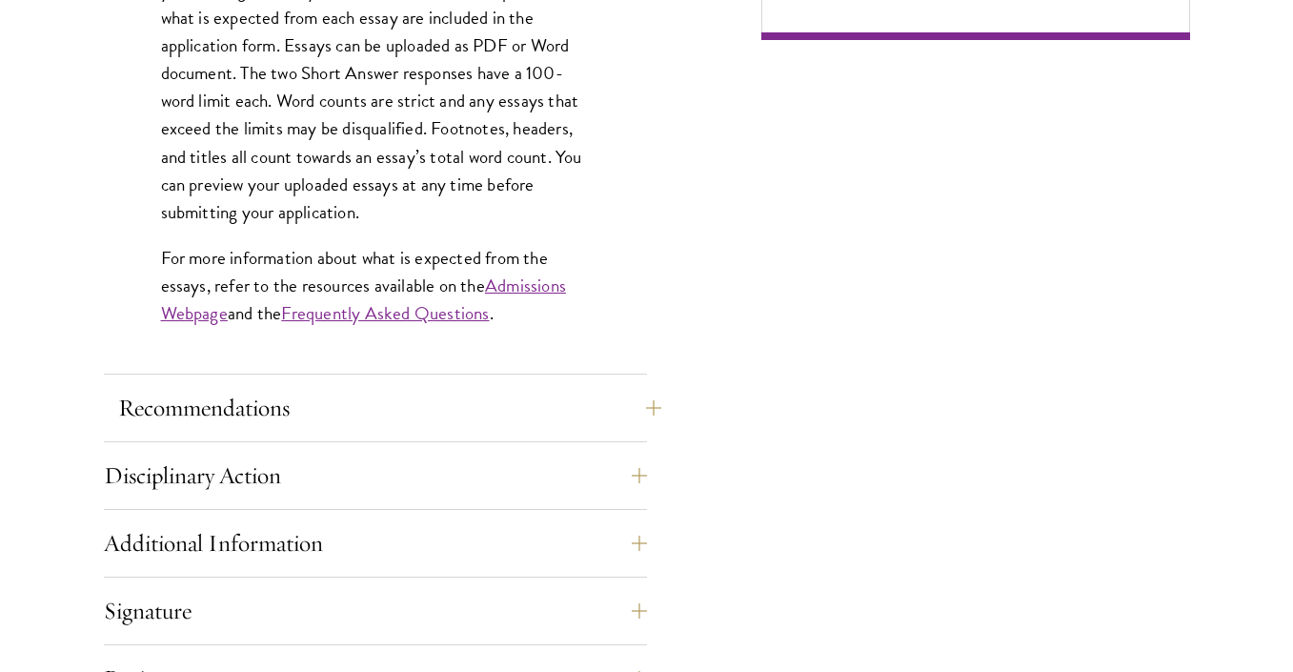
click at [228, 412] on button "Recommendations" at bounding box center [389, 408] width 543 height 46
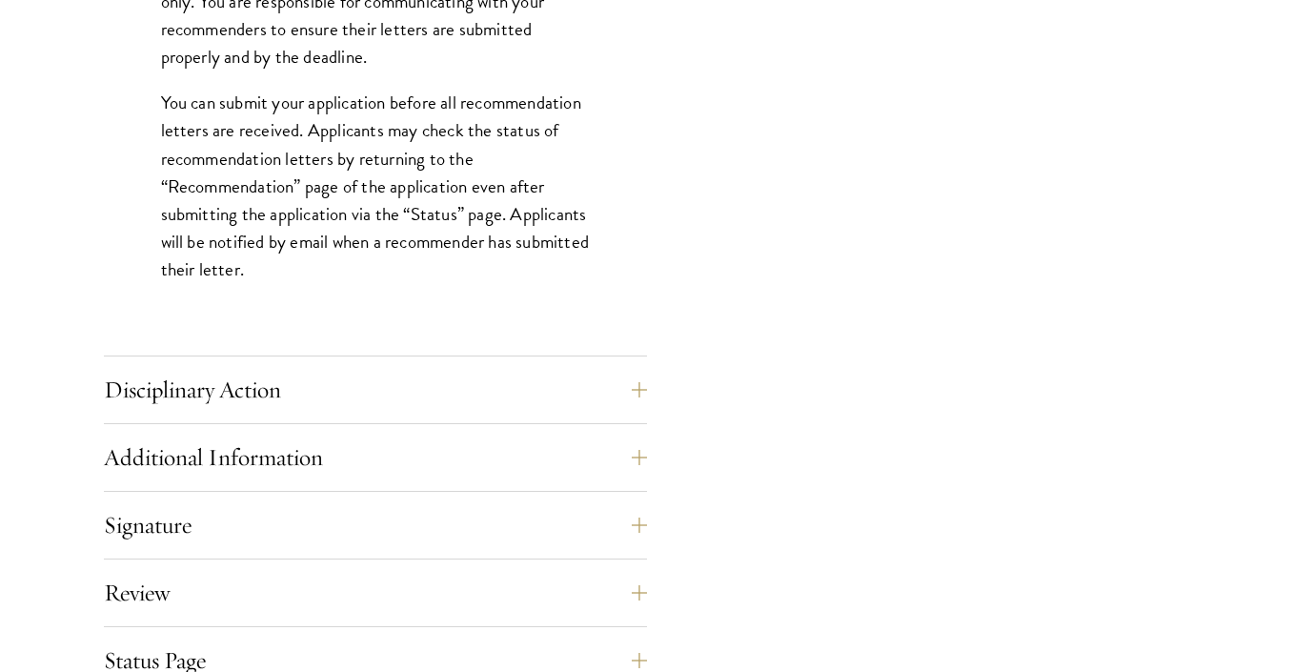
scroll to position [2700, 0]
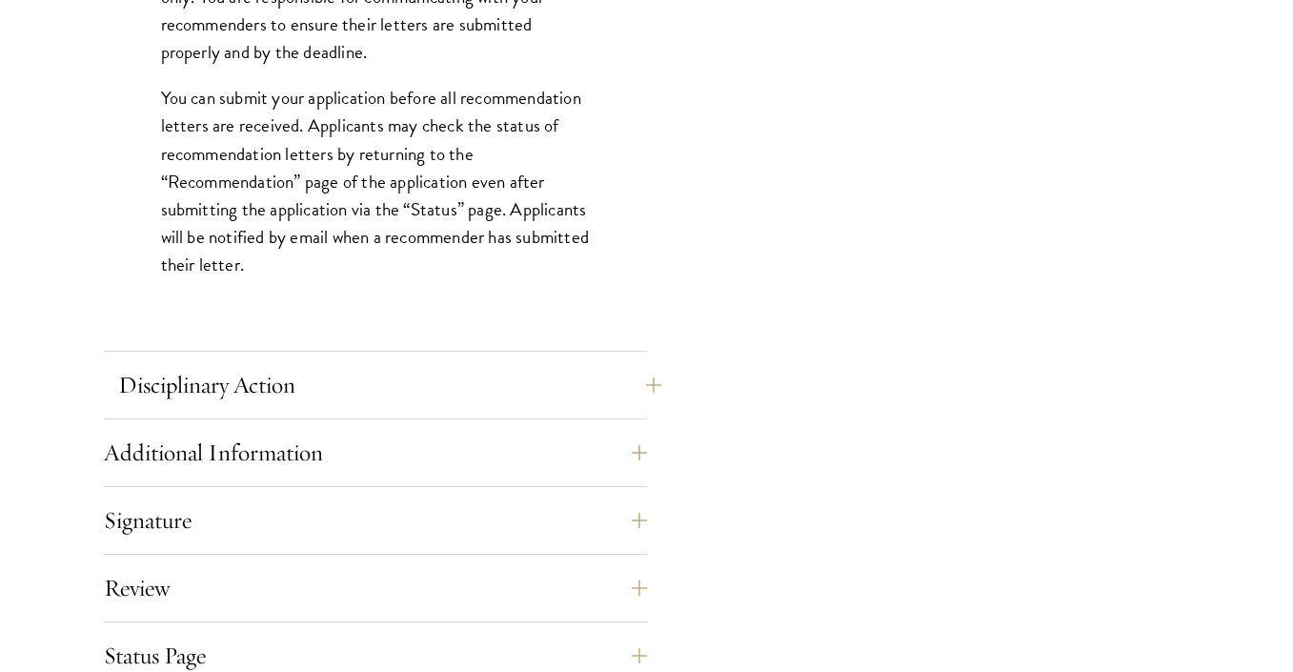
click at [480, 372] on button "Disciplinary Action" at bounding box center [389, 385] width 543 height 46
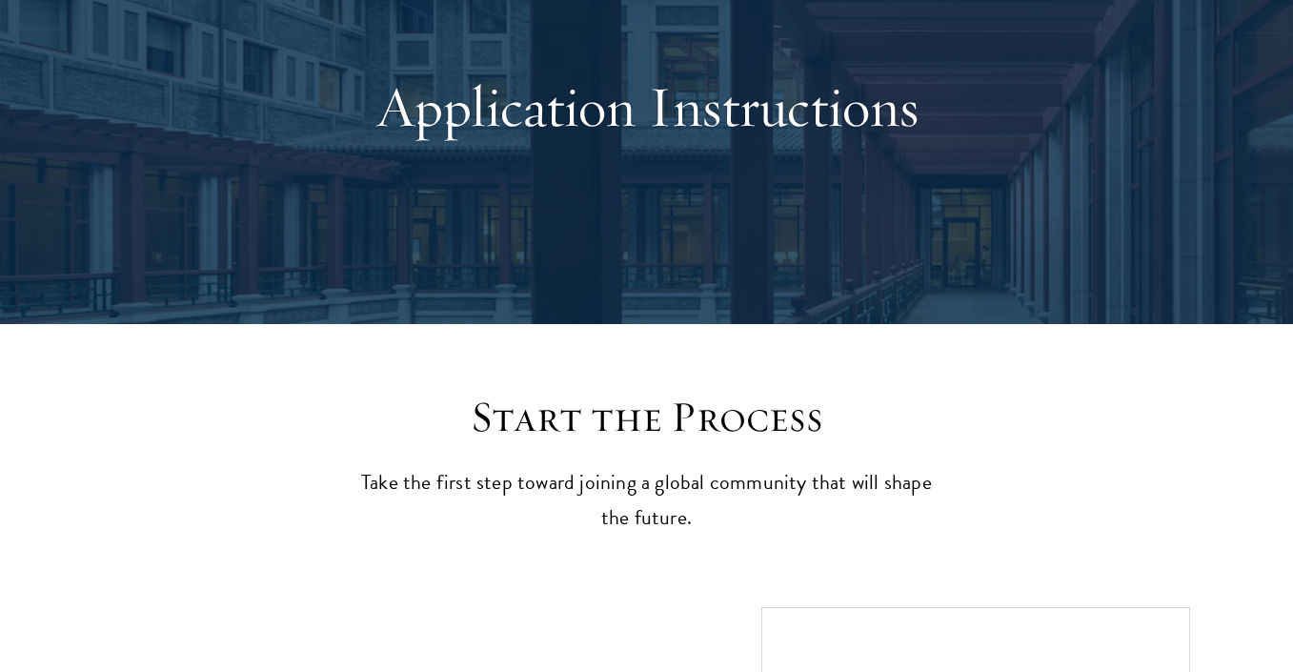
scroll to position [603, 0]
